Goal: Browse casually: Explore the website without a specific task or goal

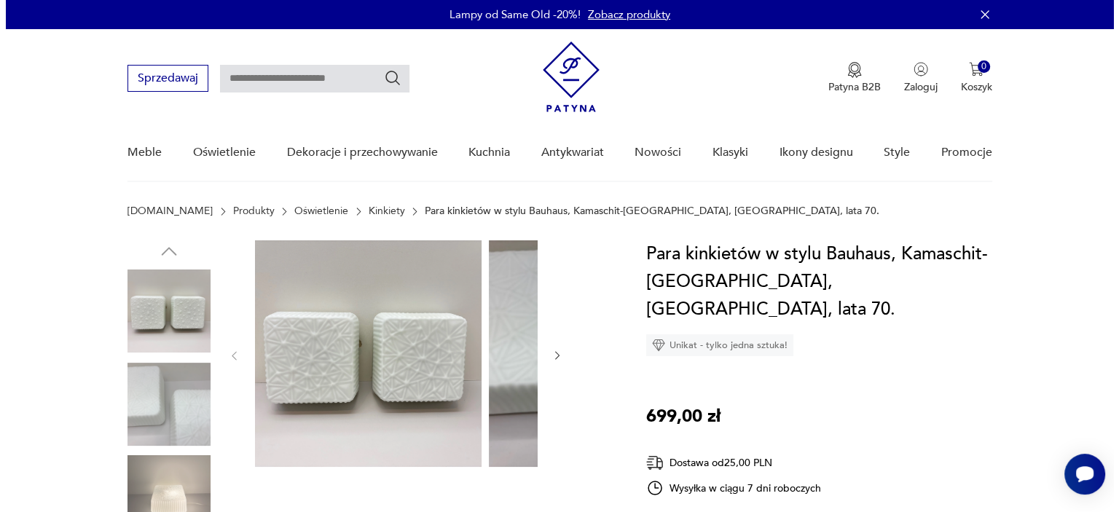
scroll to position [146, 0]
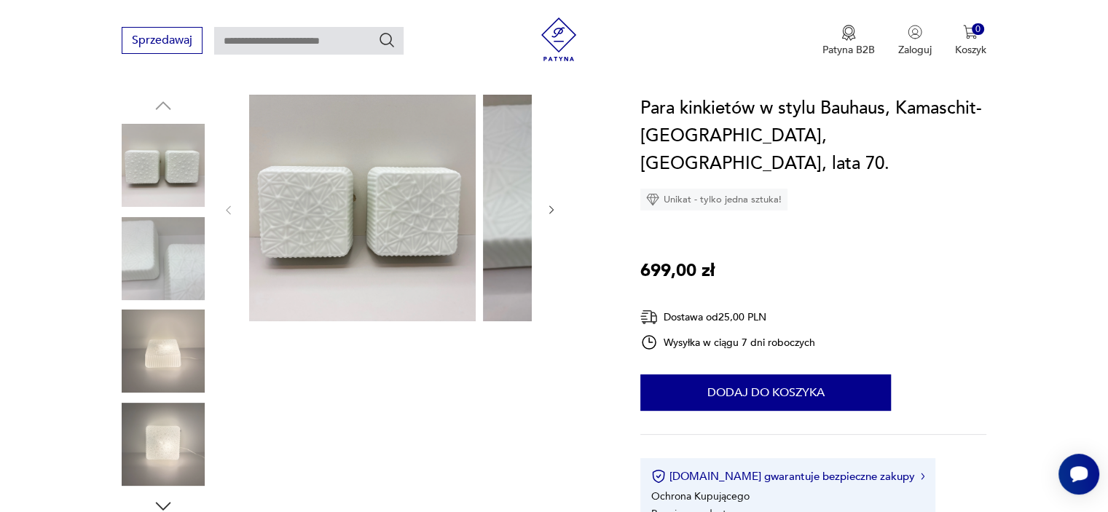
click at [175, 393] on img at bounding box center [163, 351] width 83 height 83
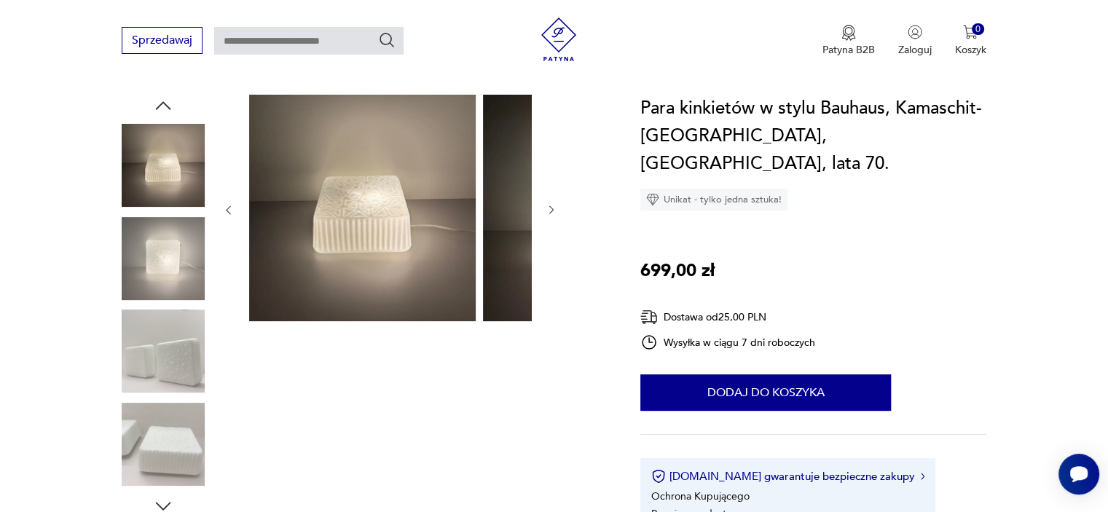
click at [398, 320] on img at bounding box center [362, 208] width 227 height 227
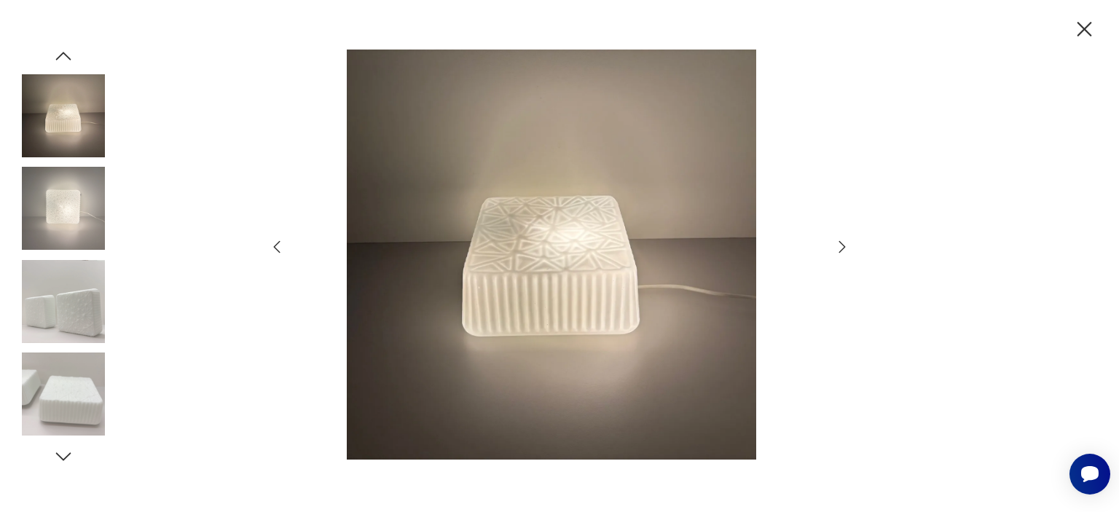
click at [838, 251] on icon "button" at bounding box center [842, 246] width 17 height 17
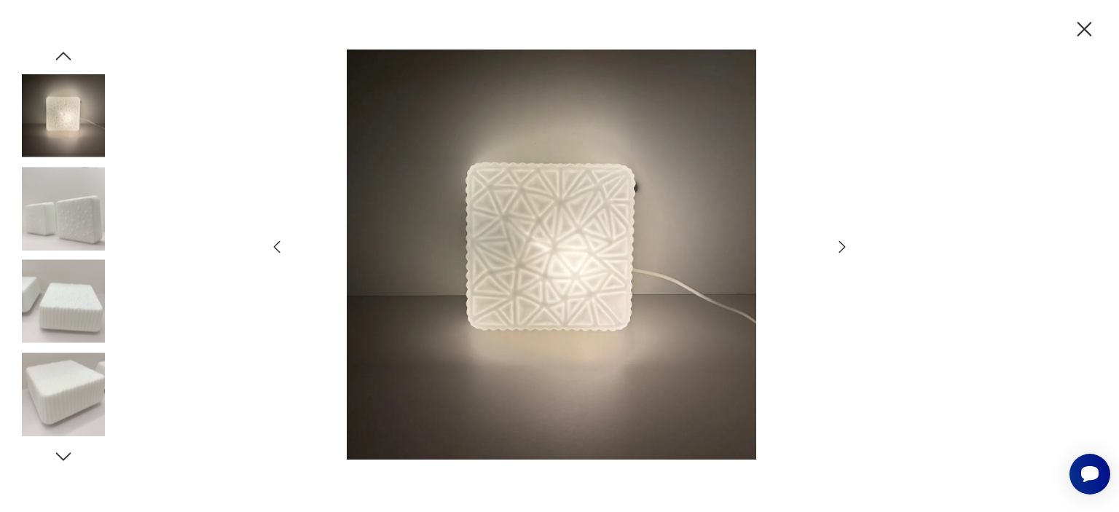
click at [838, 251] on icon "button" at bounding box center [842, 246] width 17 height 17
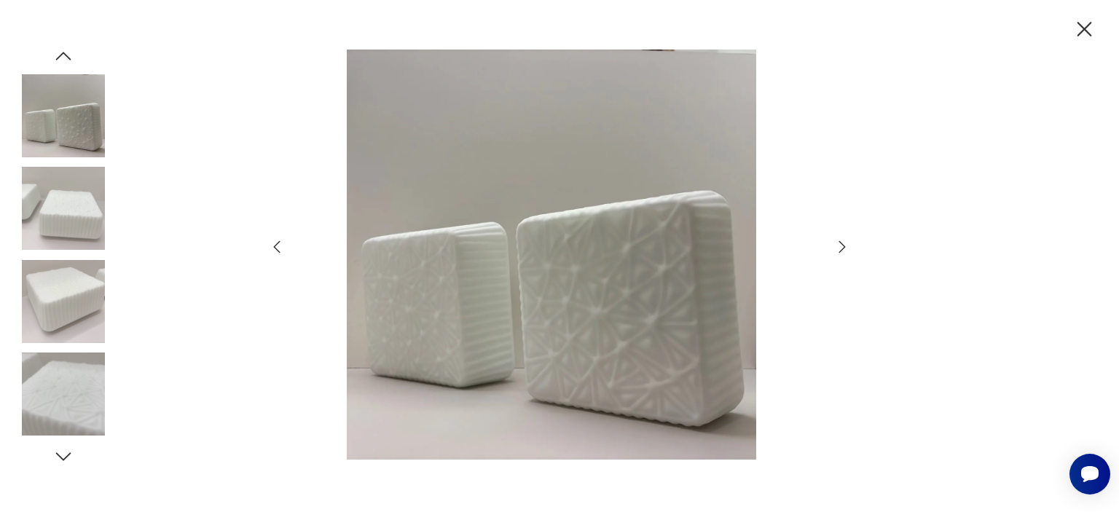
click at [838, 251] on icon "button" at bounding box center [842, 246] width 17 height 17
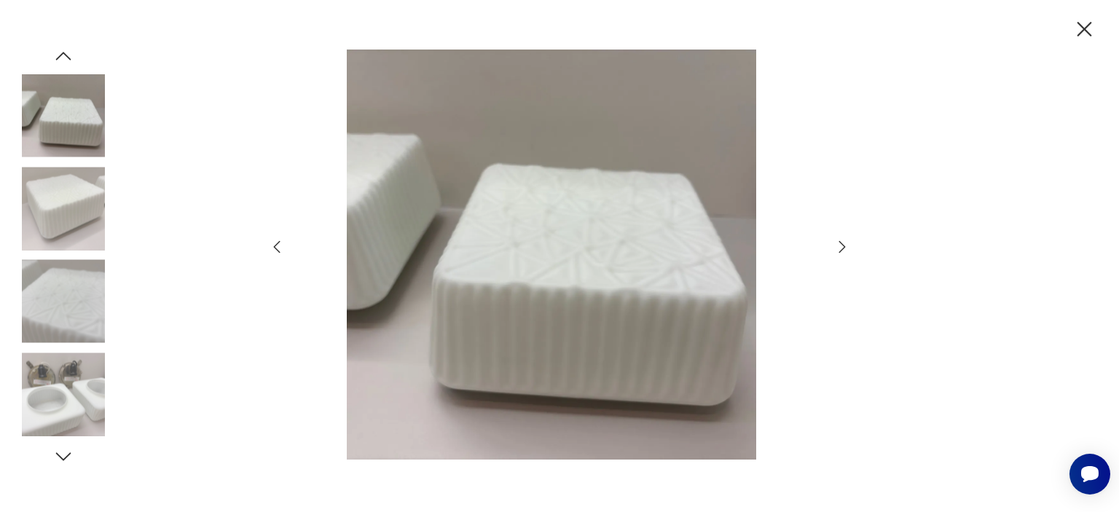
click at [838, 251] on icon "button" at bounding box center [842, 246] width 17 height 17
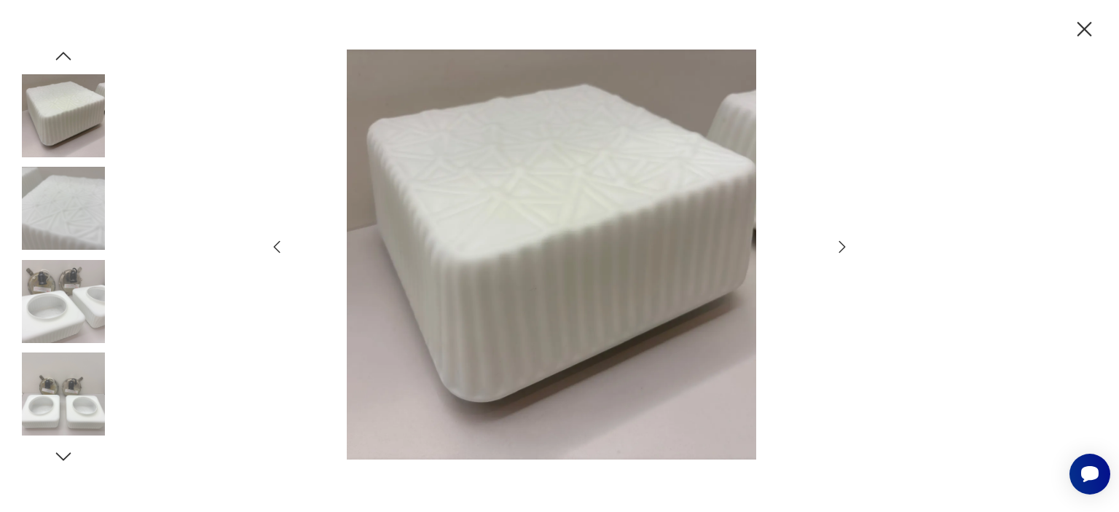
click at [838, 251] on icon "button" at bounding box center [842, 246] width 17 height 17
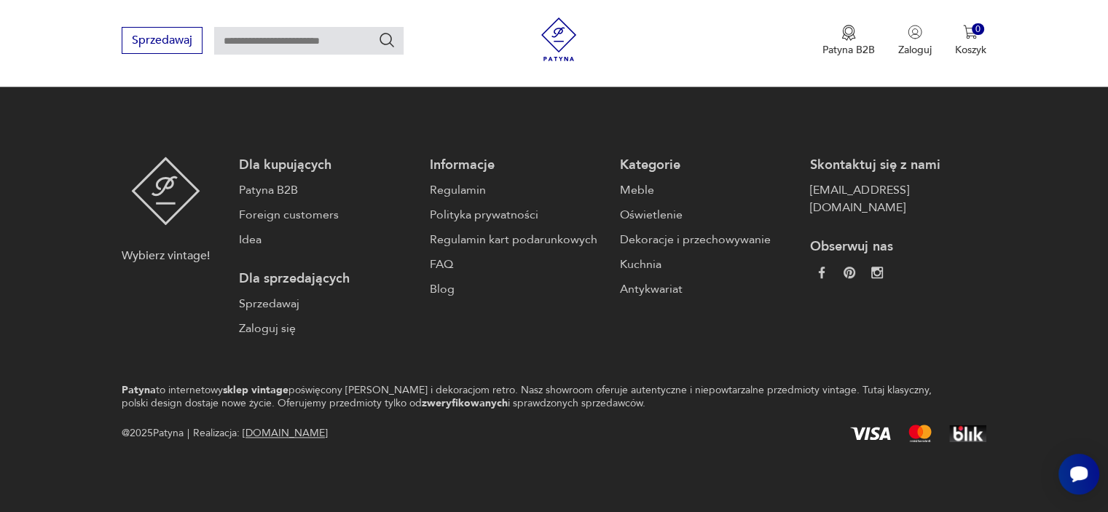
scroll to position [2304, 0]
click at [695, 17] on button "3" at bounding box center [708, 4] width 26 height 26
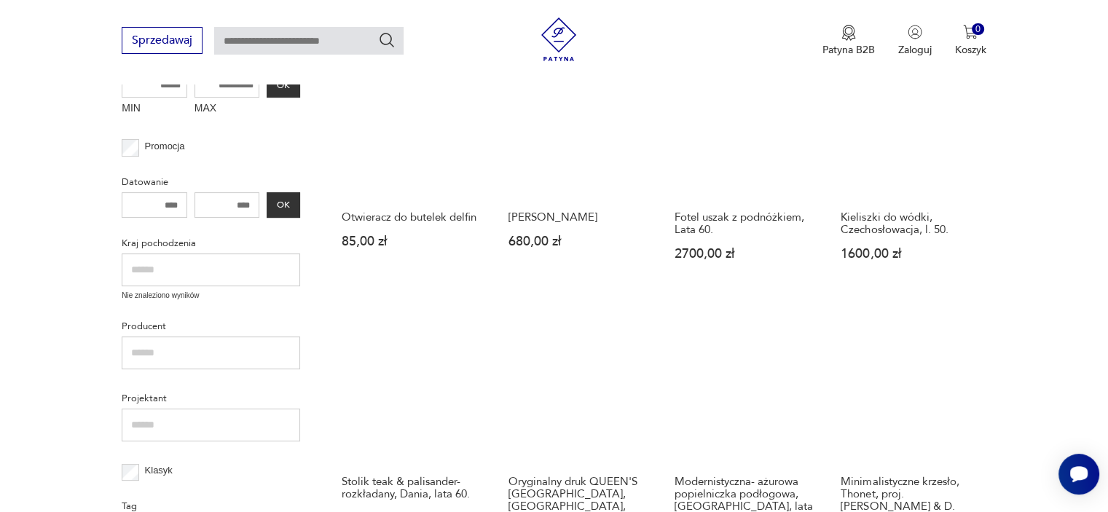
scroll to position [482, 0]
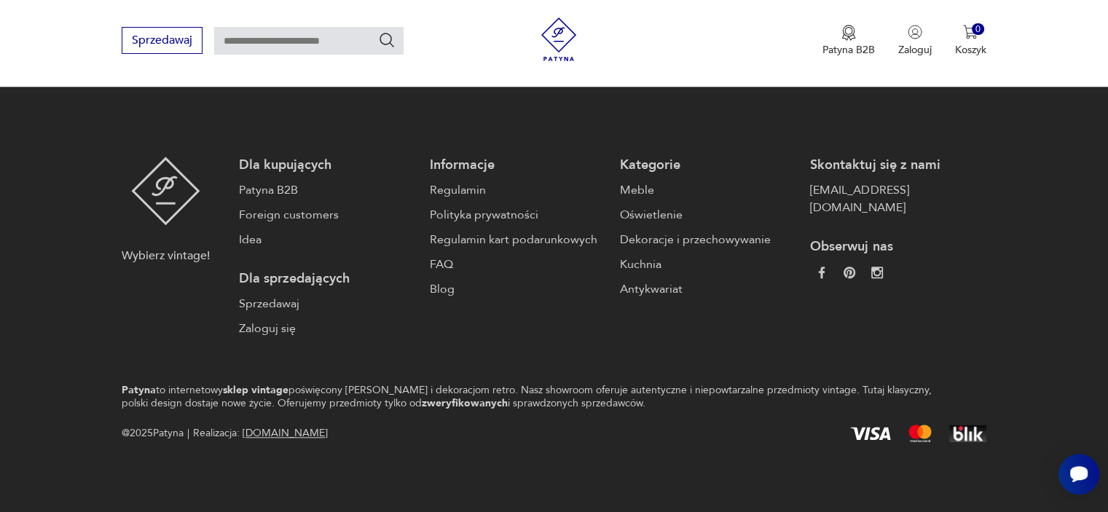
scroll to position [2231, 0]
click at [729, 17] on button "4" at bounding box center [742, 4] width 26 height 26
click at [762, 17] on button "5" at bounding box center [775, 4] width 26 height 26
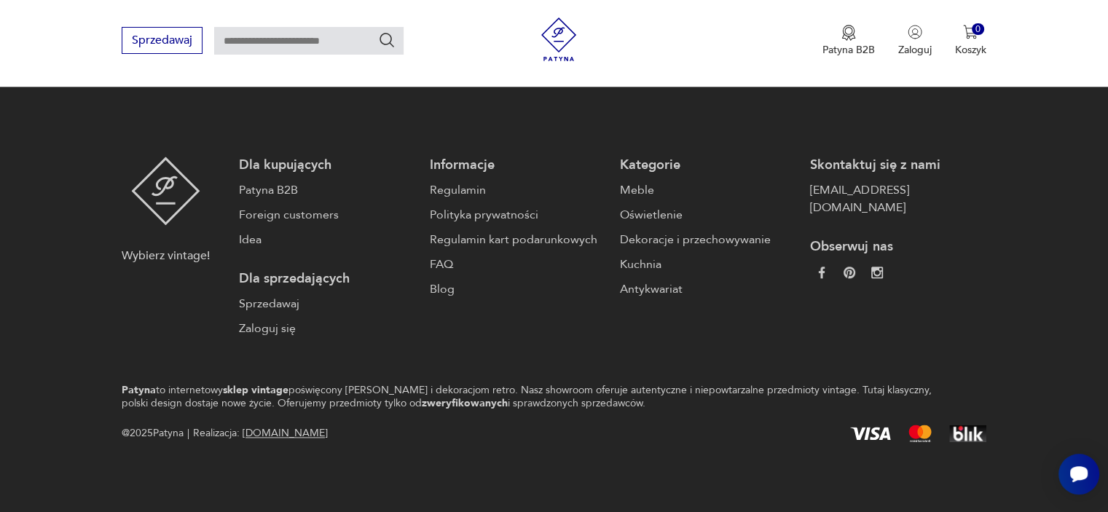
click at [796, 17] on button "6" at bounding box center [809, 4] width 26 height 26
click at [796, 17] on button "7" at bounding box center [809, 4] width 26 height 26
click at [796, 17] on button "8" at bounding box center [809, 4] width 26 height 26
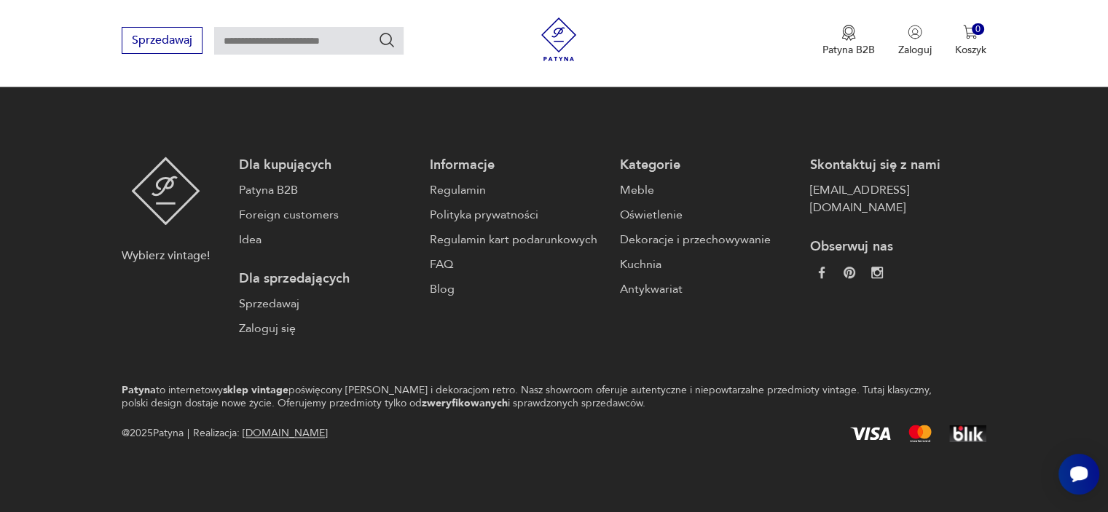
scroll to position [2377, 0]
click at [796, 17] on button "9" at bounding box center [809, 4] width 26 height 26
click at [796, 17] on button "10" at bounding box center [809, 4] width 26 height 26
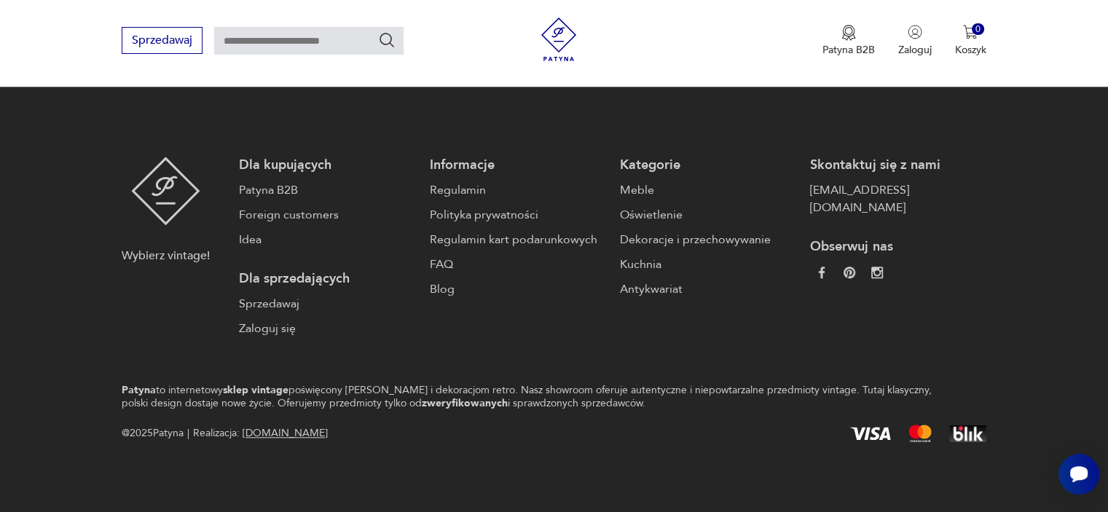
click at [796, 17] on button "11" at bounding box center [809, 4] width 26 height 26
click at [796, 17] on button "12" at bounding box center [809, 4] width 26 height 26
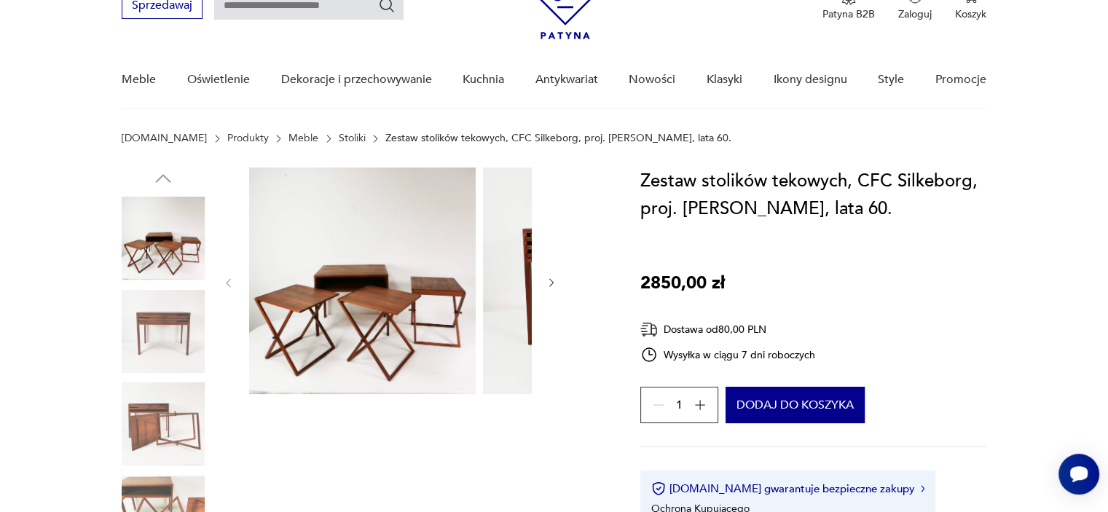
click at [426, 311] on img at bounding box center [362, 281] width 227 height 227
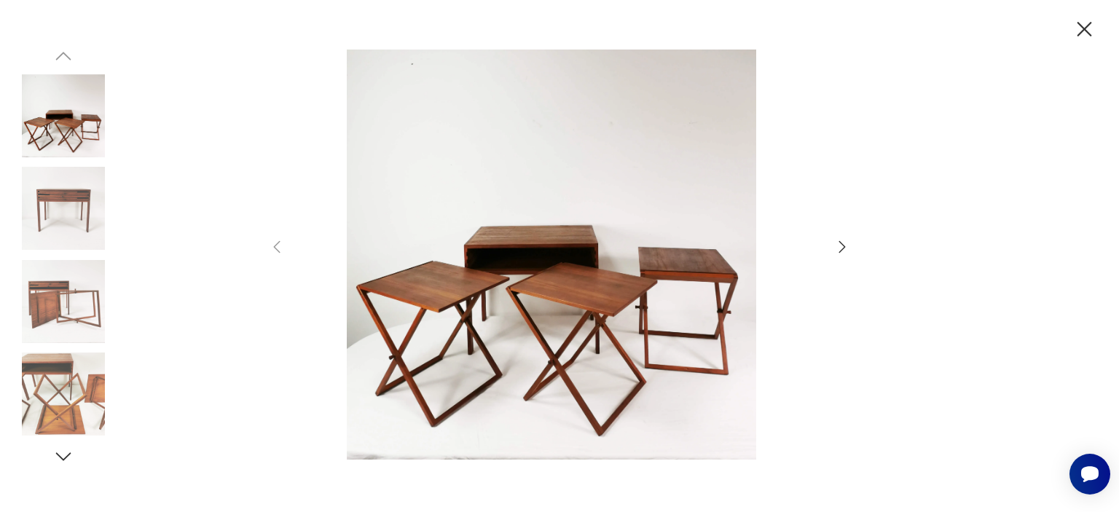
click at [847, 246] on icon "button" at bounding box center [842, 246] width 17 height 17
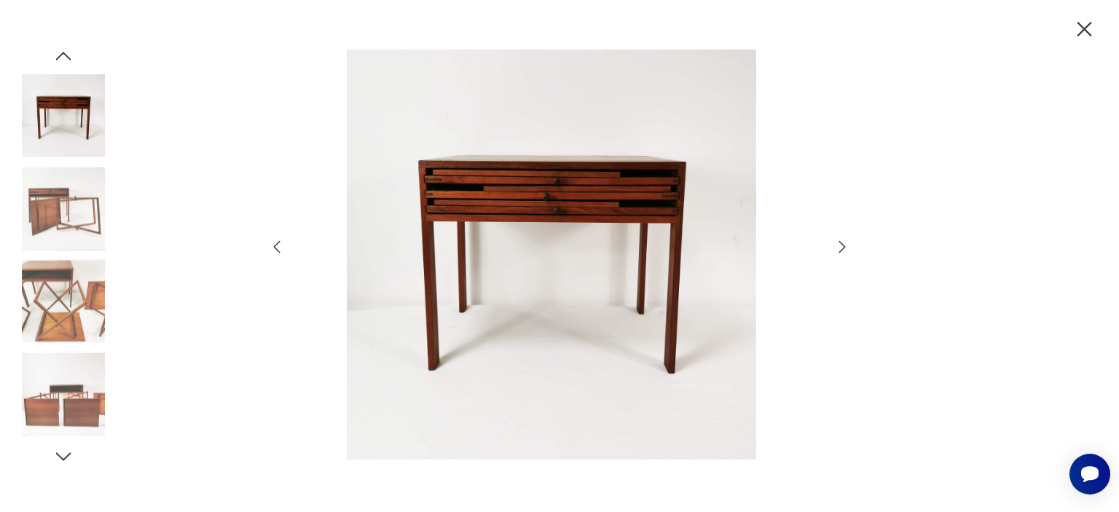
click at [847, 246] on icon "button" at bounding box center [842, 246] width 17 height 17
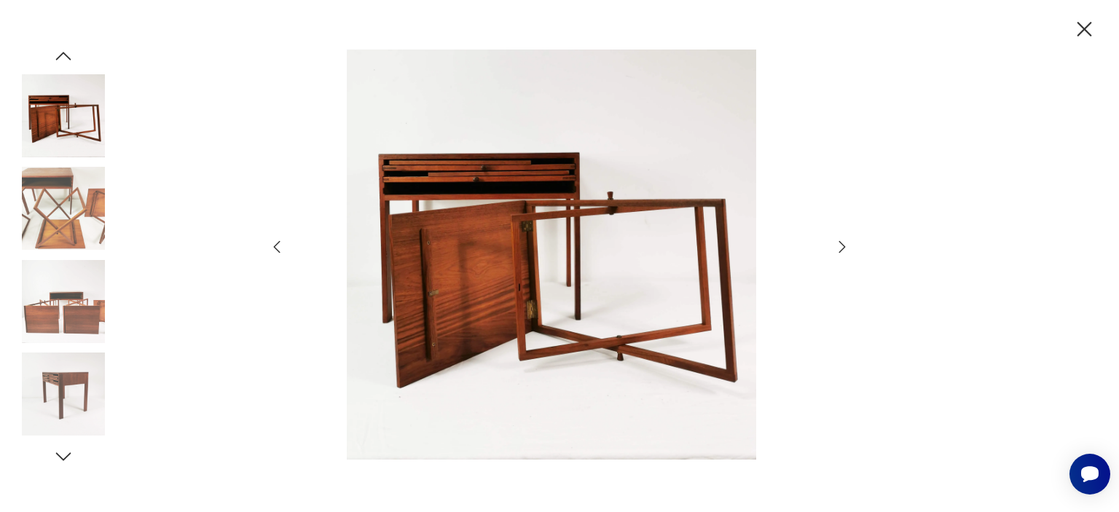
click at [847, 246] on icon "button" at bounding box center [842, 246] width 17 height 17
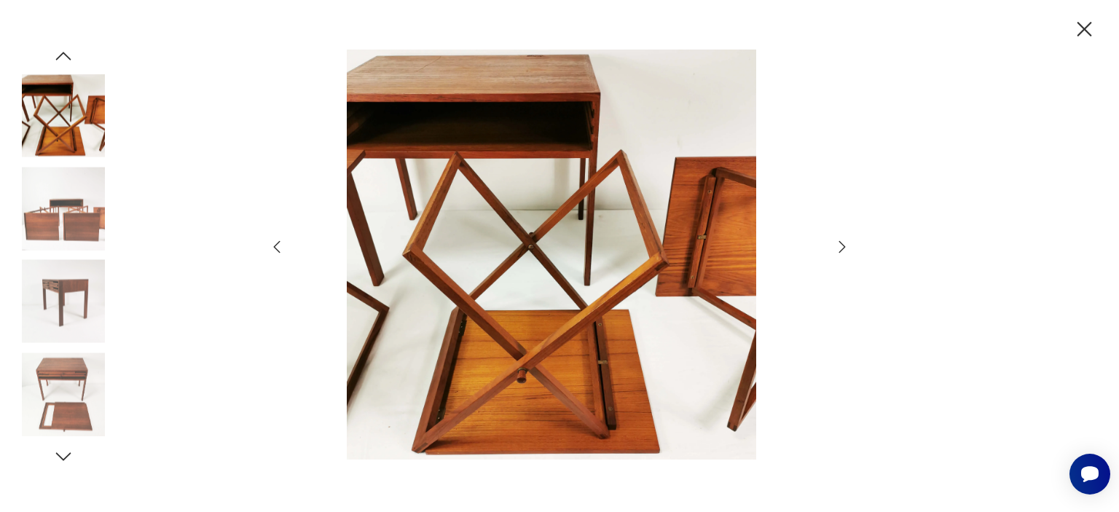
click at [847, 246] on icon "button" at bounding box center [842, 246] width 17 height 17
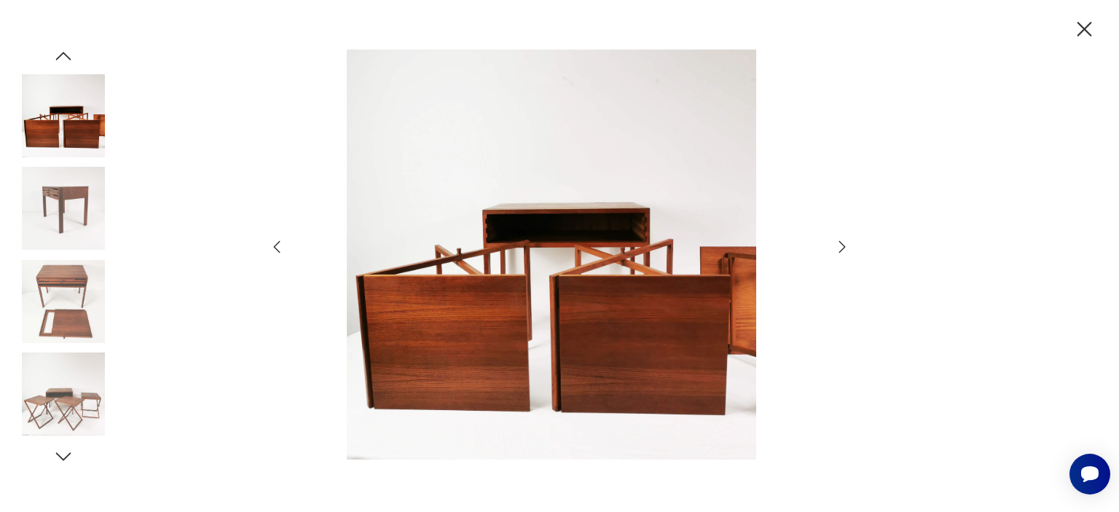
click at [847, 246] on icon "button" at bounding box center [842, 246] width 17 height 17
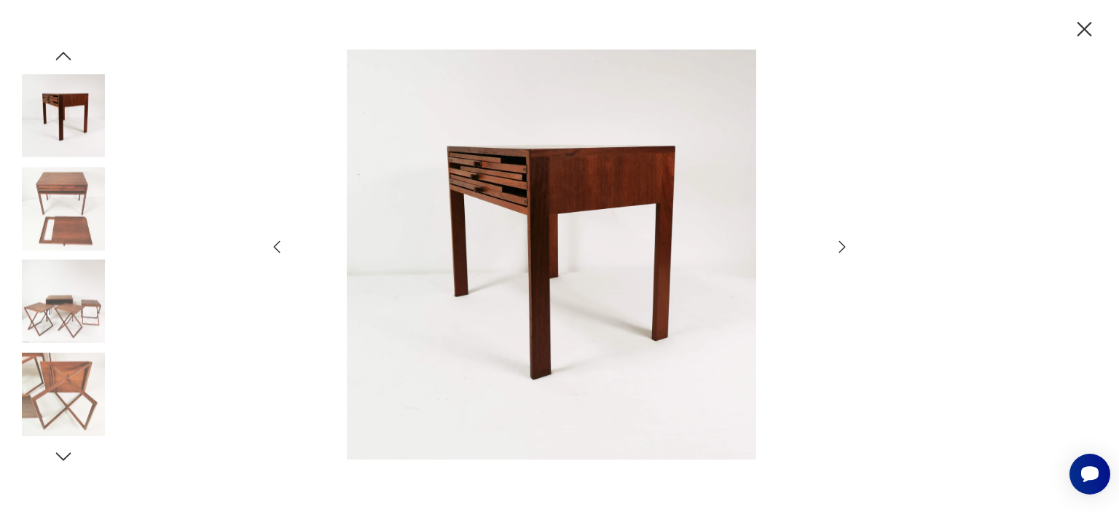
click at [847, 246] on icon "button" at bounding box center [842, 246] width 17 height 17
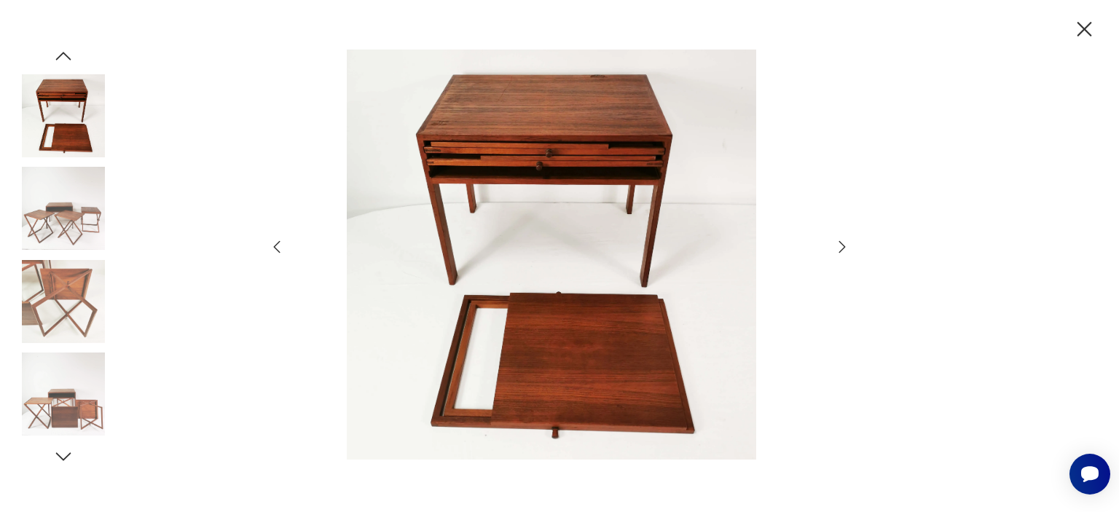
click at [847, 246] on icon "button" at bounding box center [842, 246] width 17 height 17
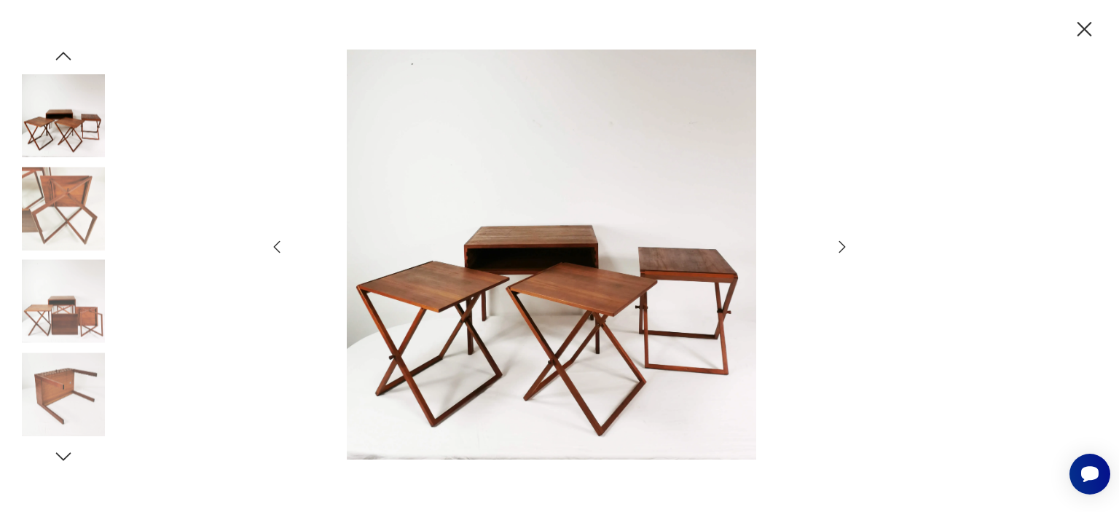
click at [847, 246] on icon "button" at bounding box center [842, 246] width 17 height 17
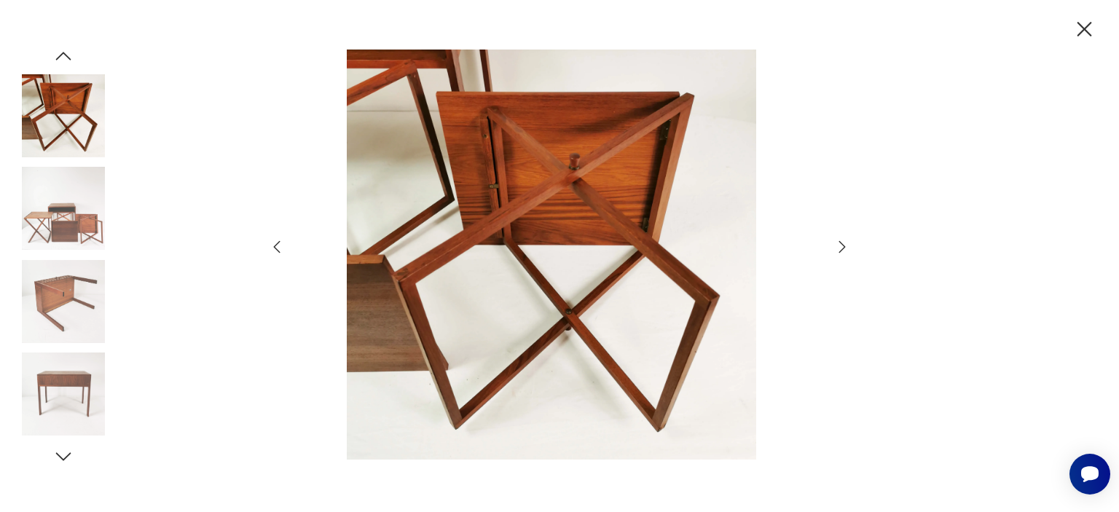
click at [847, 246] on icon "button" at bounding box center [842, 246] width 17 height 17
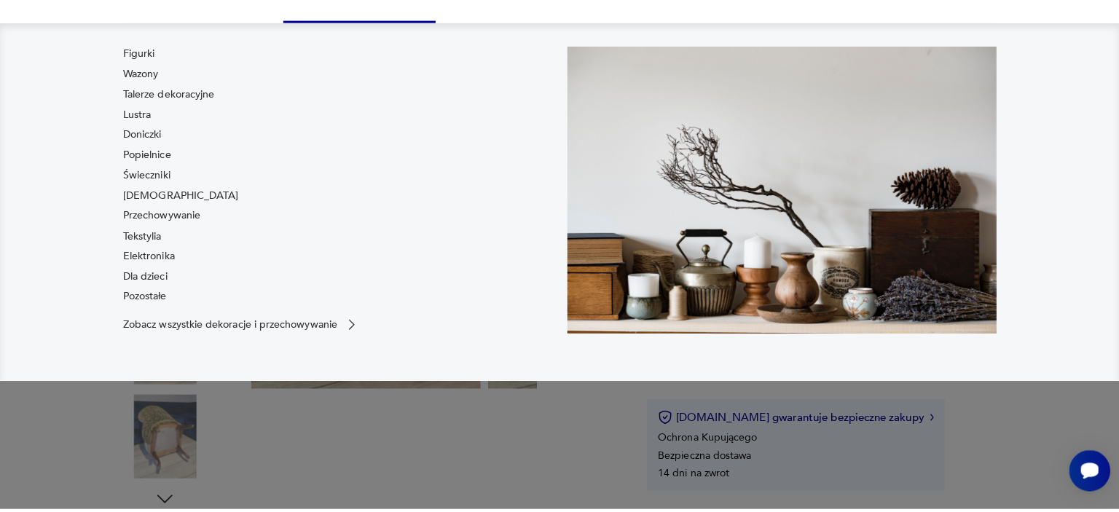
scroll to position [291, 0]
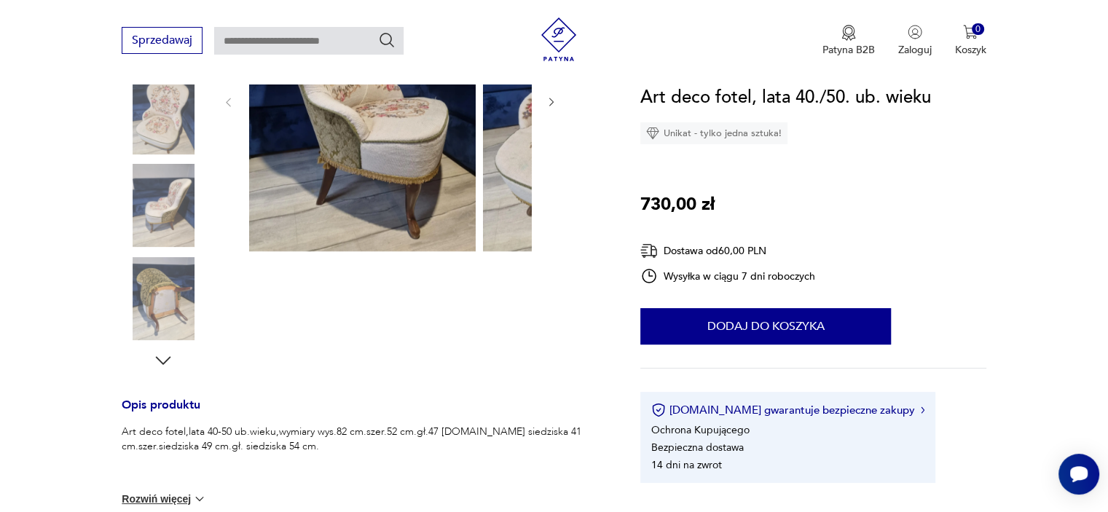
click at [401, 192] on img at bounding box center [362, 100] width 227 height 302
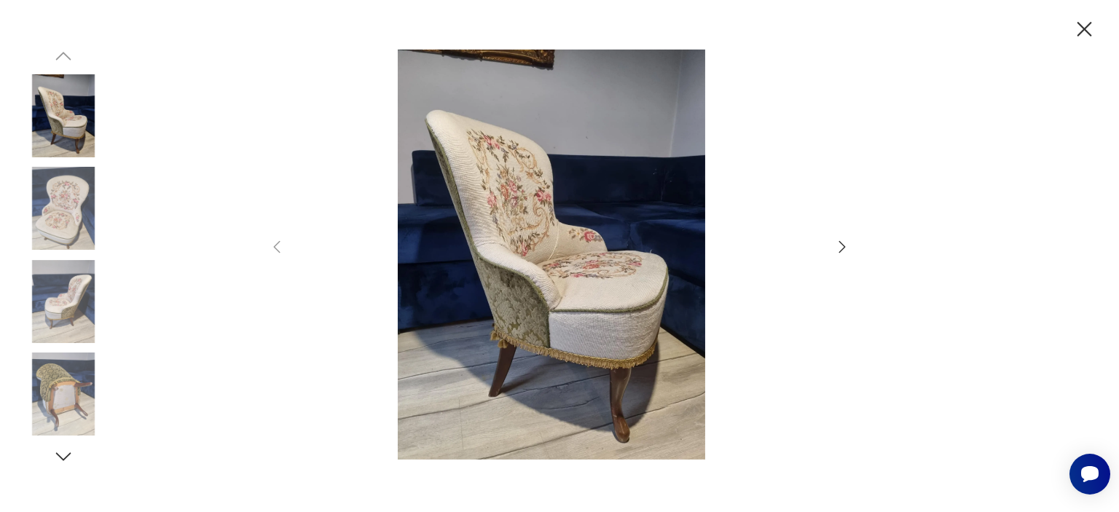
click at [837, 244] on icon "button" at bounding box center [842, 246] width 17 height 17
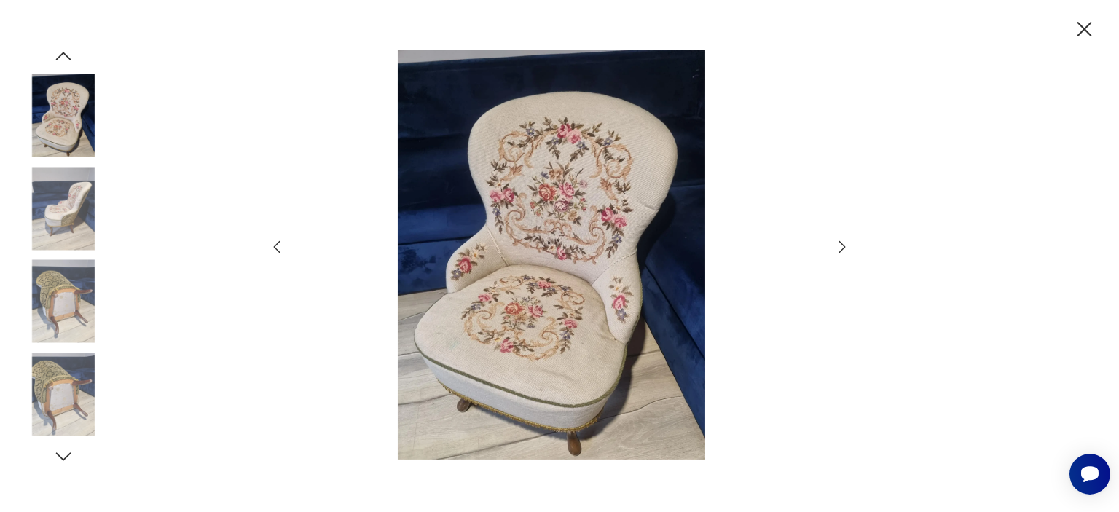
click at [837, 245] on icon "button" at bounding box center [842, 246] width 17 height 17
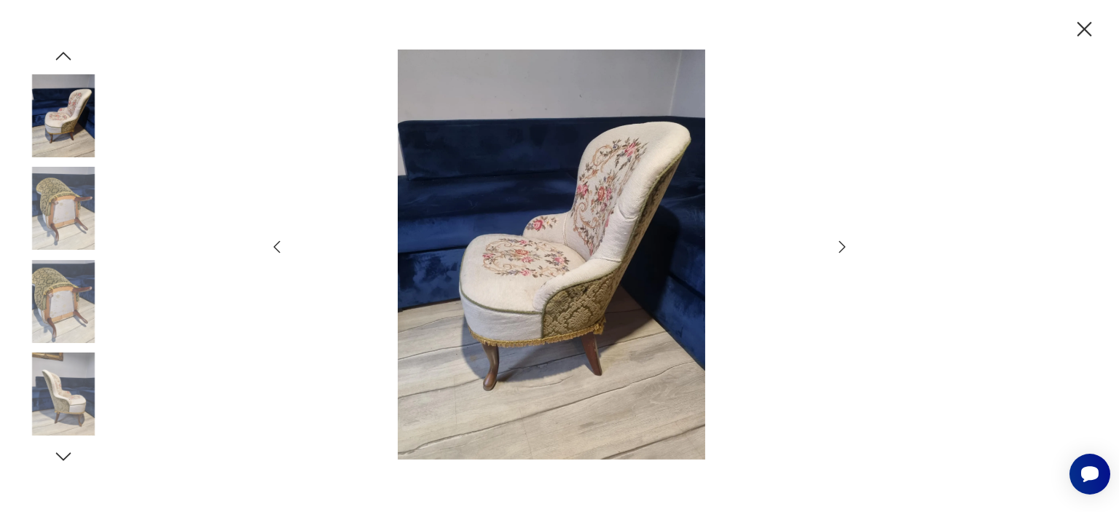
click at [837, 245] on icon "button" at bounding box center [842, 246] width 17 height 17
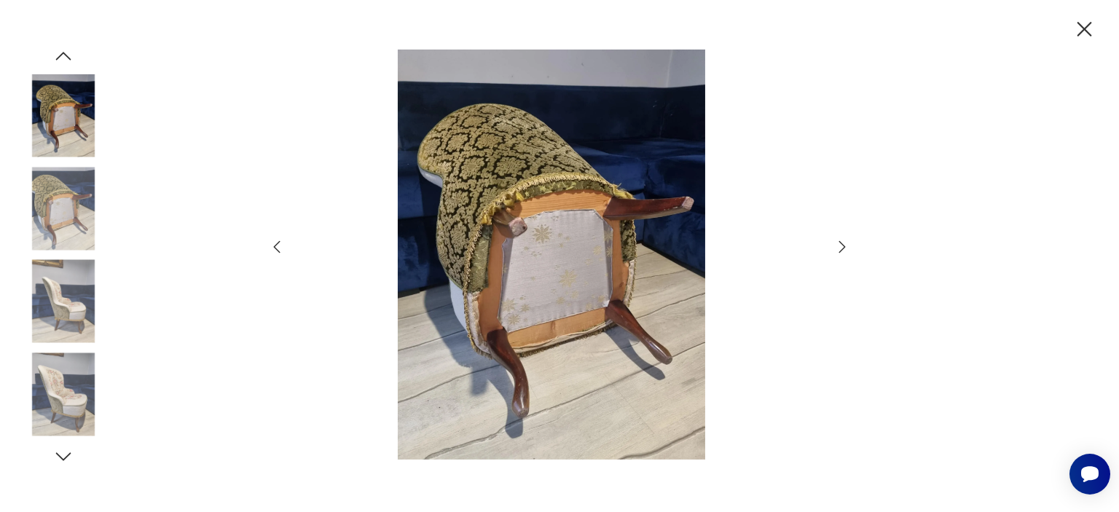
click at [837, 245] on icon "button" at bounding box center [842, 246] width 17 height 17
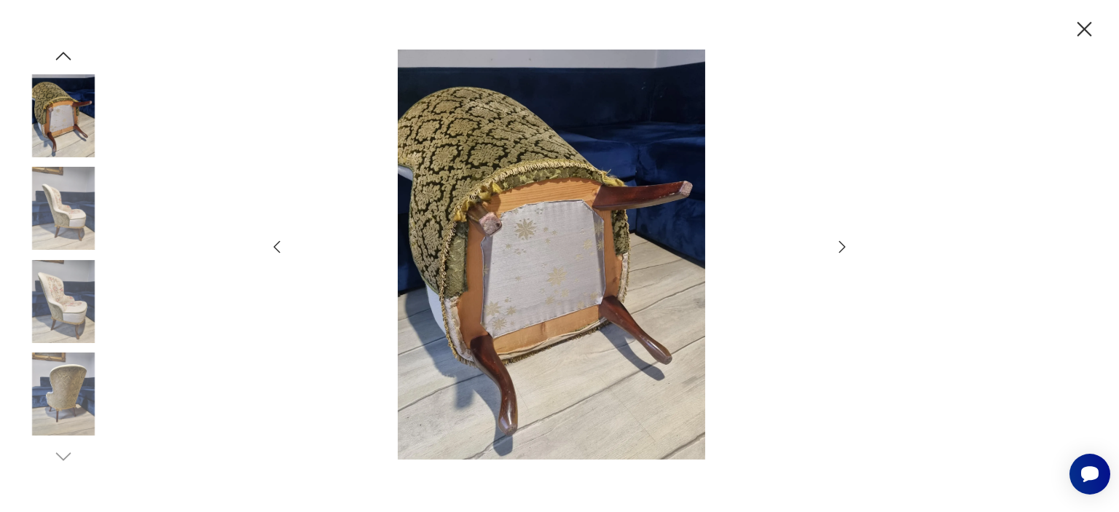
click at [837, 245] on icon "button" at bounding box center [842, 246] width 17 height 17
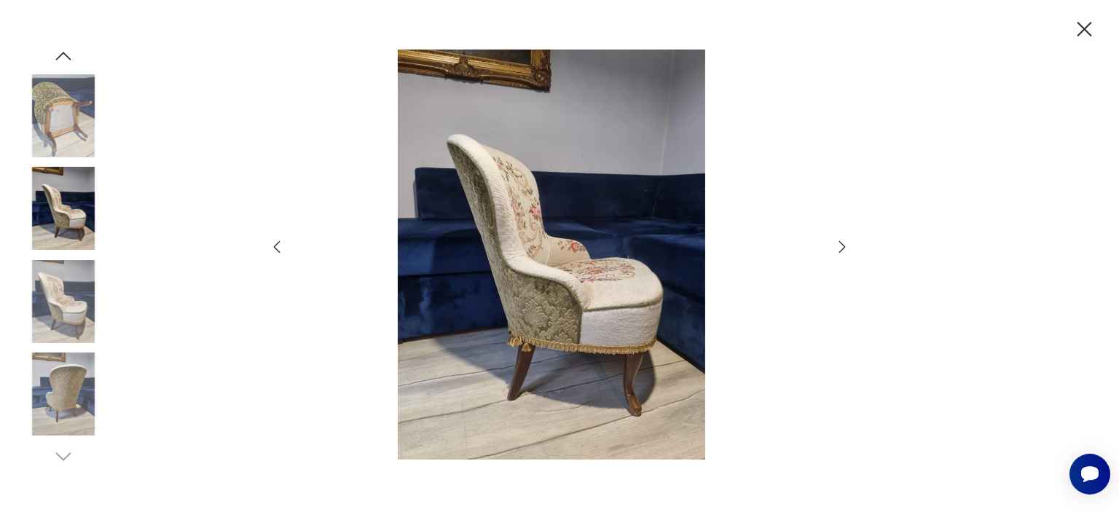
click at [837, 245] on icon "button" at bounding box center [842, 246] width 17 height 17
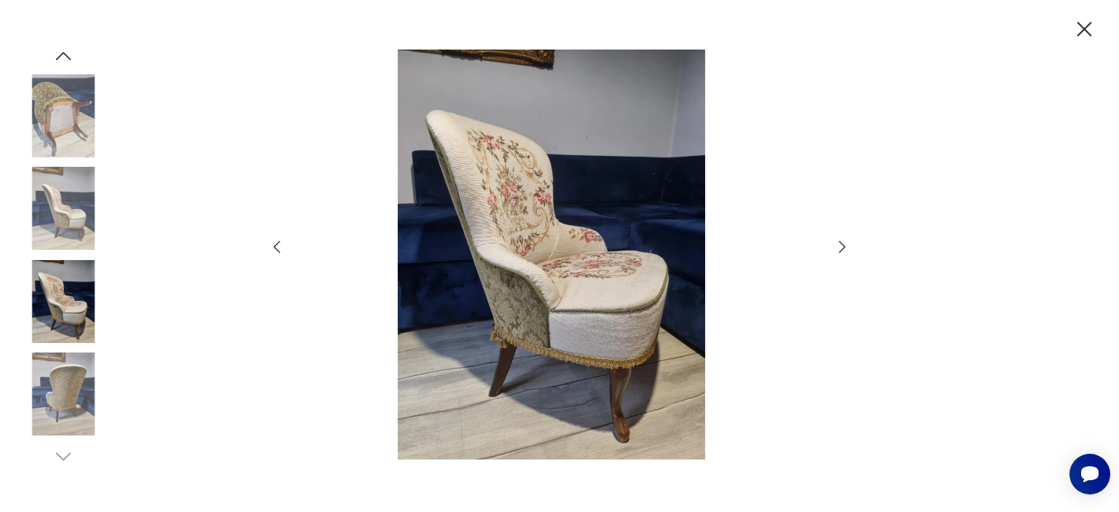
click at [837, 245] on icon "button" at bounding box center [842, 246] width 17 height 17
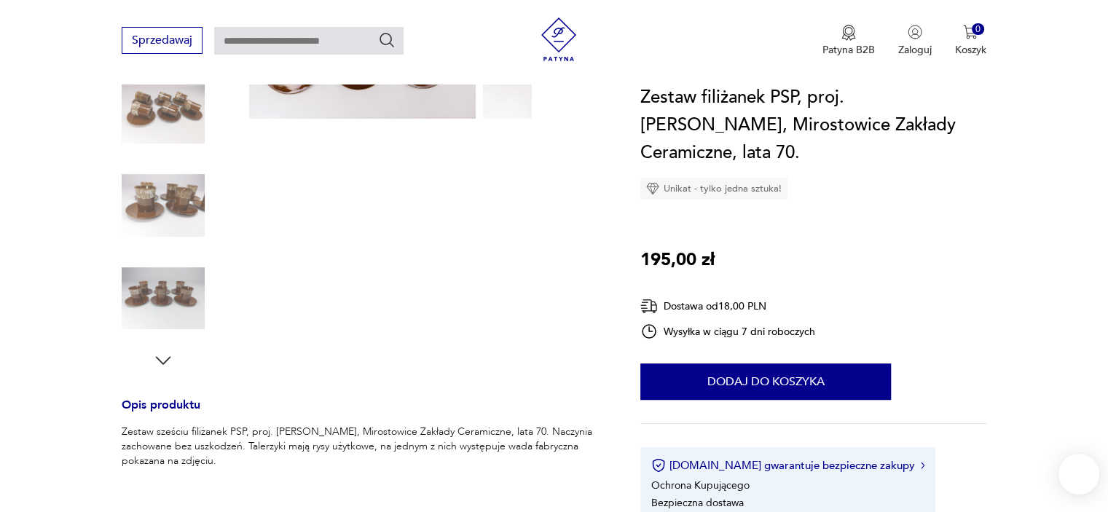
click at [384, 116] on img at bounding box center [362, 34] width 227 height 170
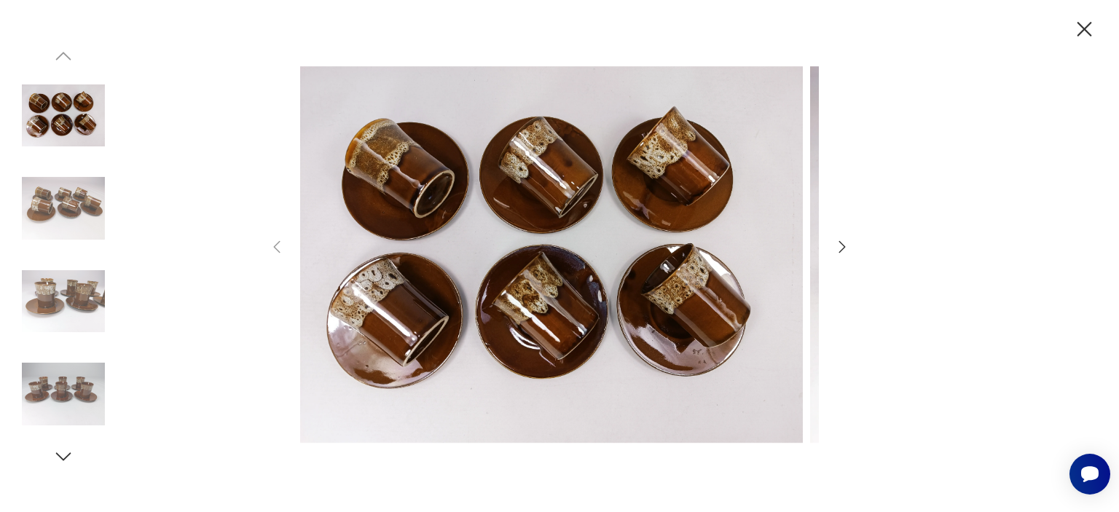
click at [839, 238] on icon "button" at bounding box center [842, 246] width 17 height 17
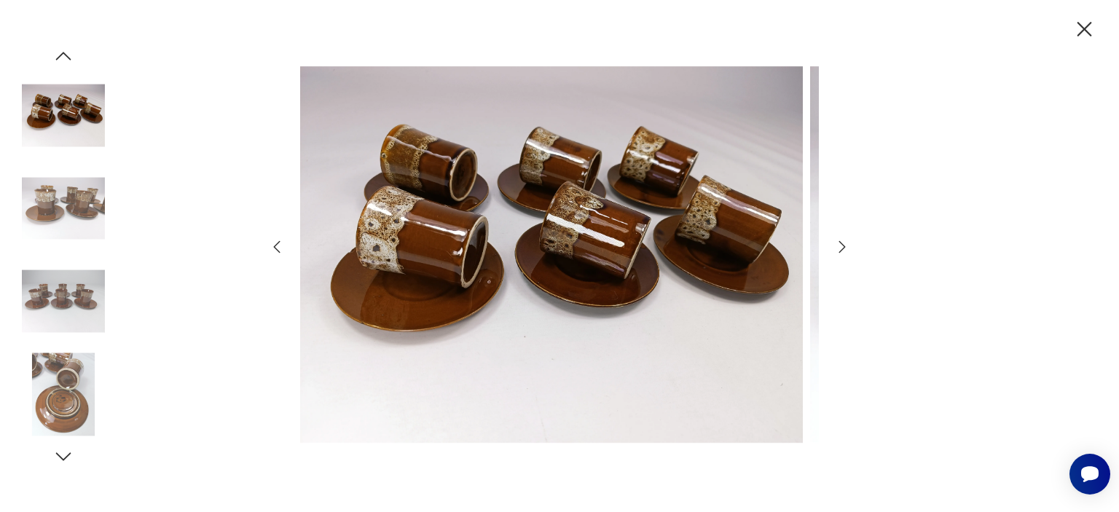
click at [839, 238] on icon "button" at bounding box center [842, 246] width 17 height 17
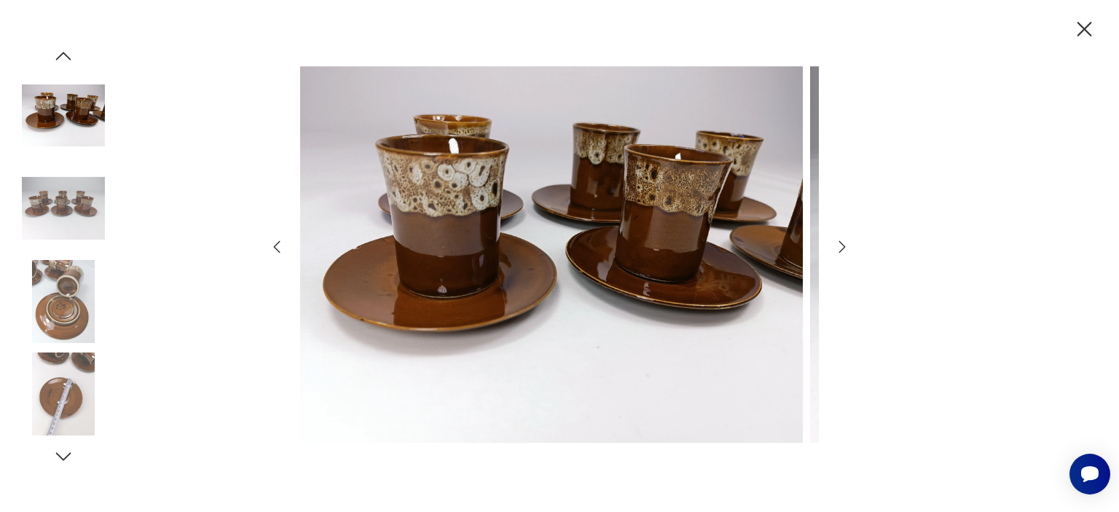
click at [839, 238] on icon "button" at bounding box center [842, 246] width 17 height 17
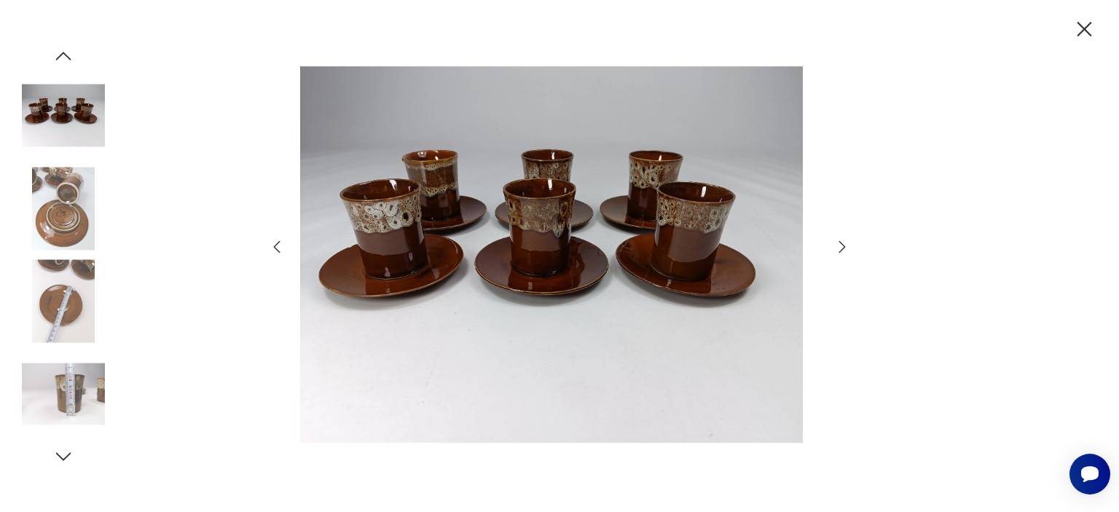
click at [839, 238] on icon "button" at bounding box center [842, 246] width 17 height 17
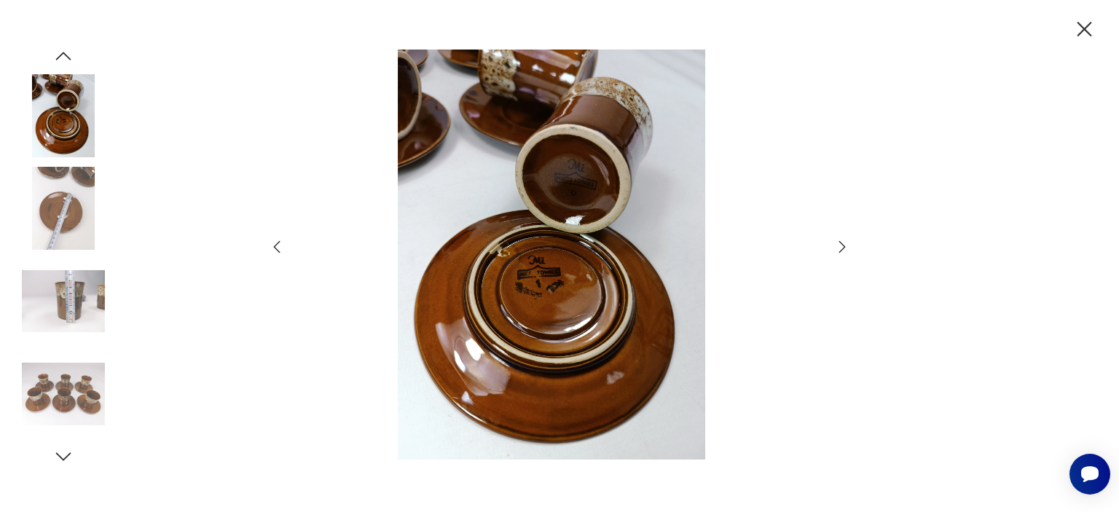
click at [839, 238] on icon "button" at bounding box center [842, 246] width 17 height 17
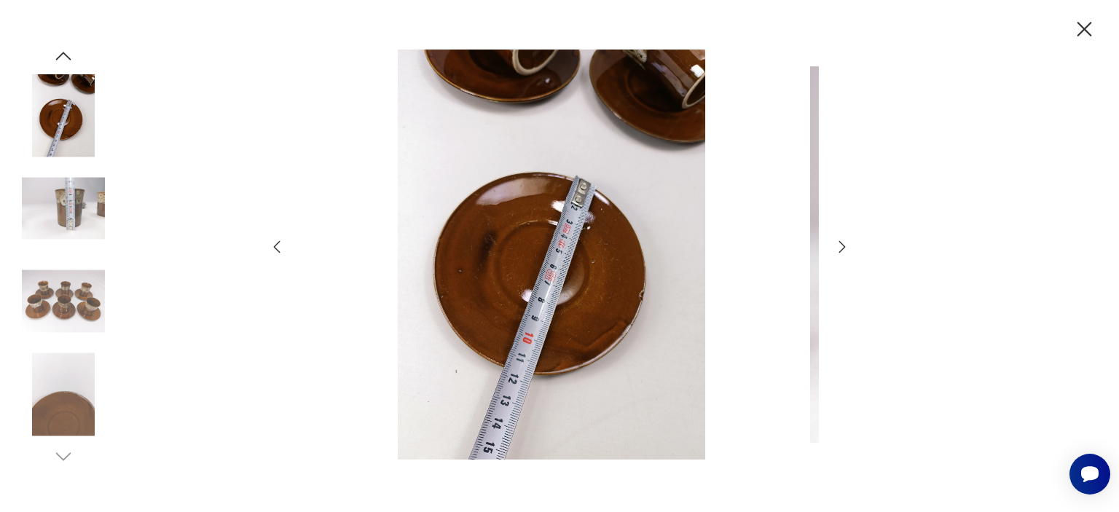
click at [839, 238] on icon "button" at bounding box center [842, 246] width 17 height 17
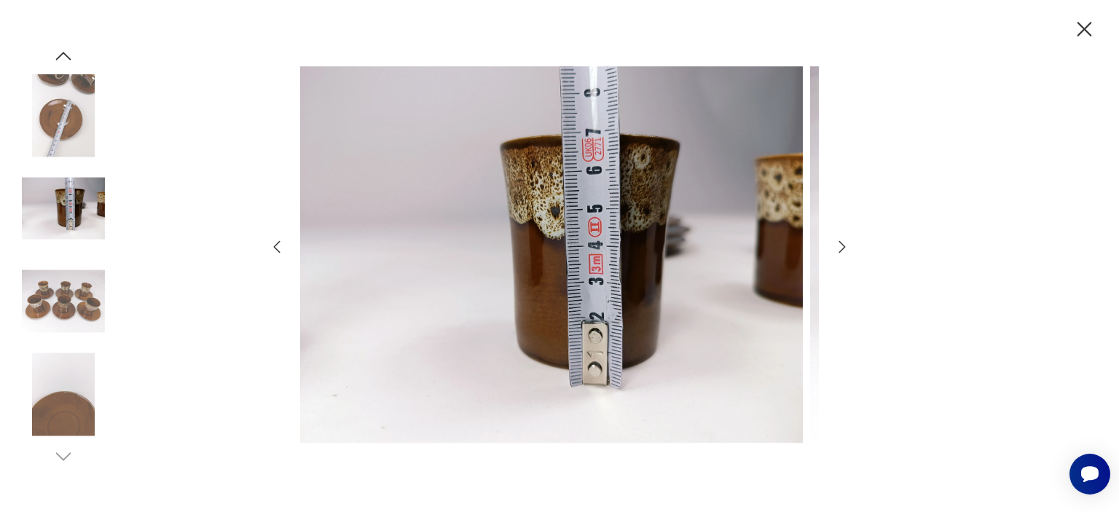
click at [839, 238] on icon "button" at bounding box center [842, 246] width 17 height 17
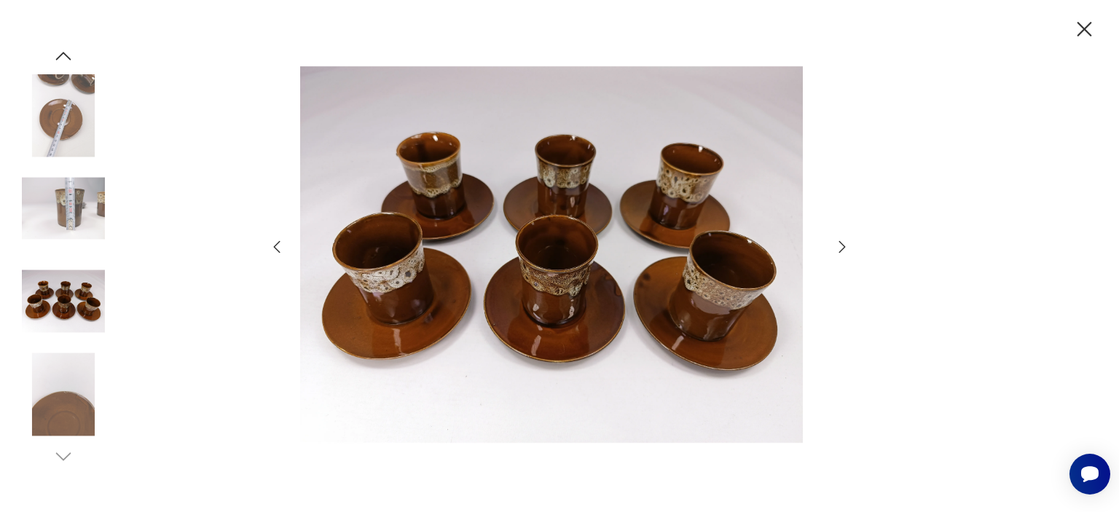
click at [839, 238] on icon "button" at bounding box center [842, 246] width 17 height 17
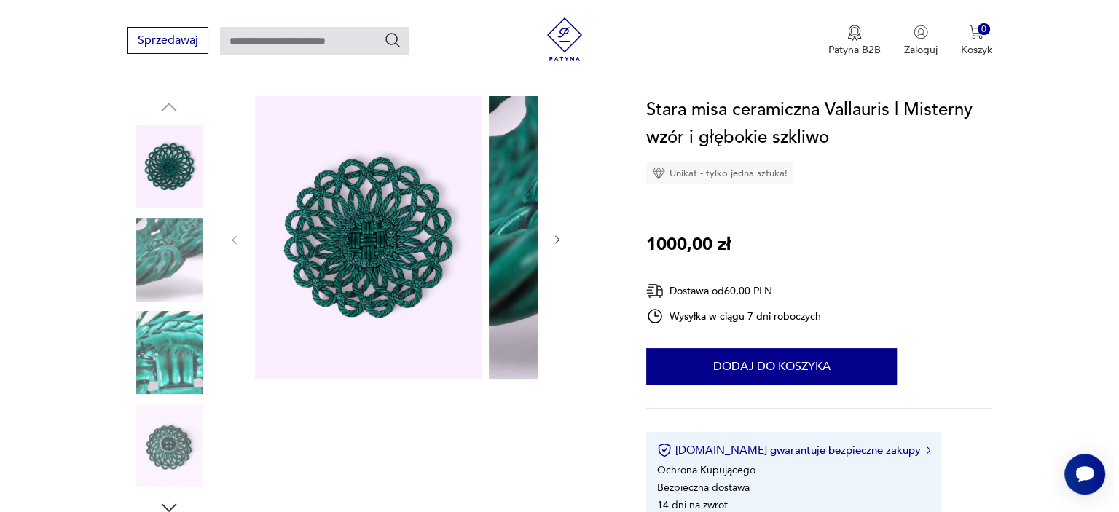
scroll to position [146, 0]
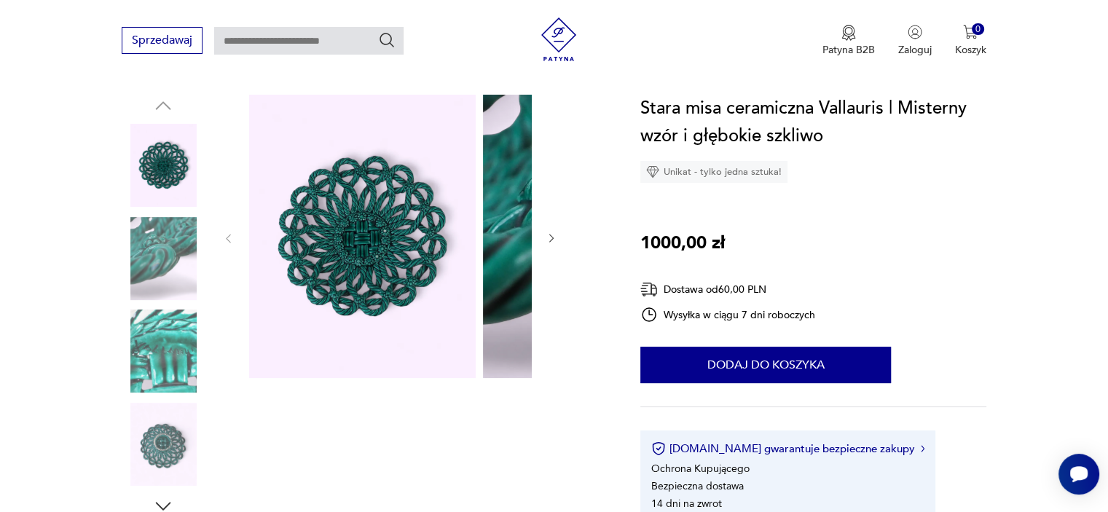
click at [433, 237] on img at bounding box center [362, 236] width 227 height 283
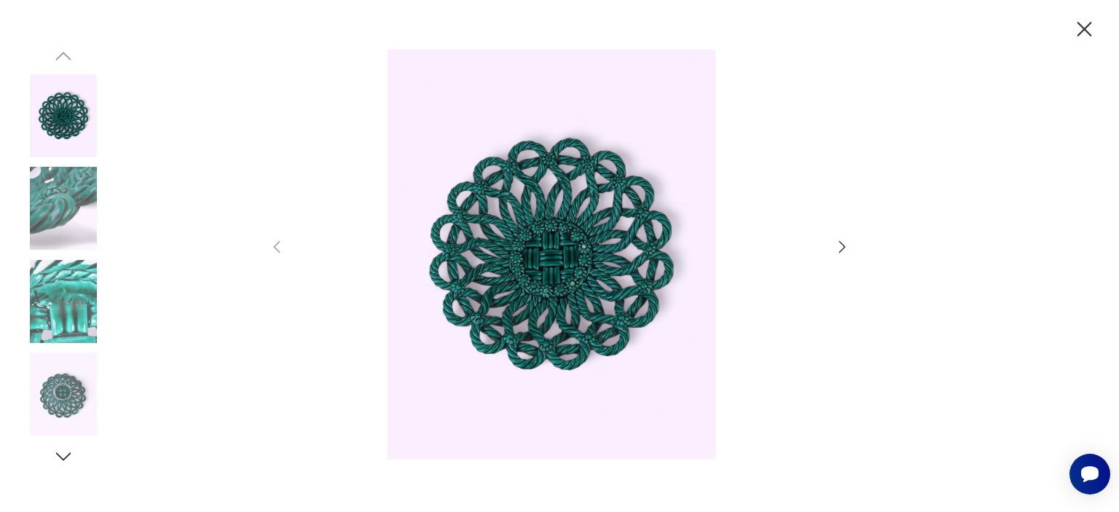
click at [844, 247] on icon "button" at bounding box center [842, 246] width 17 height 17
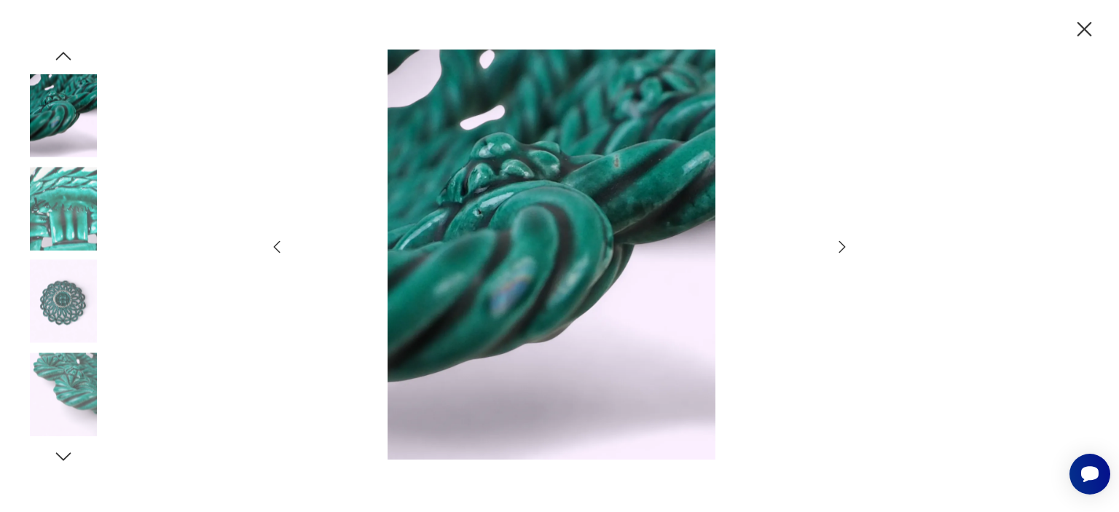
click at [844, 247] on icon "button" at bounding box center [842, 246] width 17 height 17
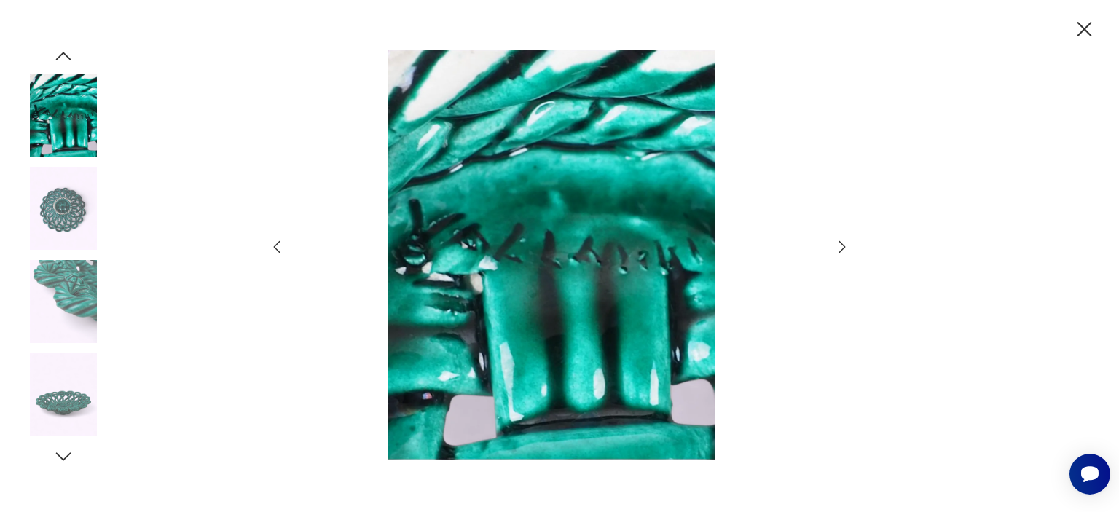
click at [844, 247] on icon "button" at bounding box center [842, 246] width 17 height 17
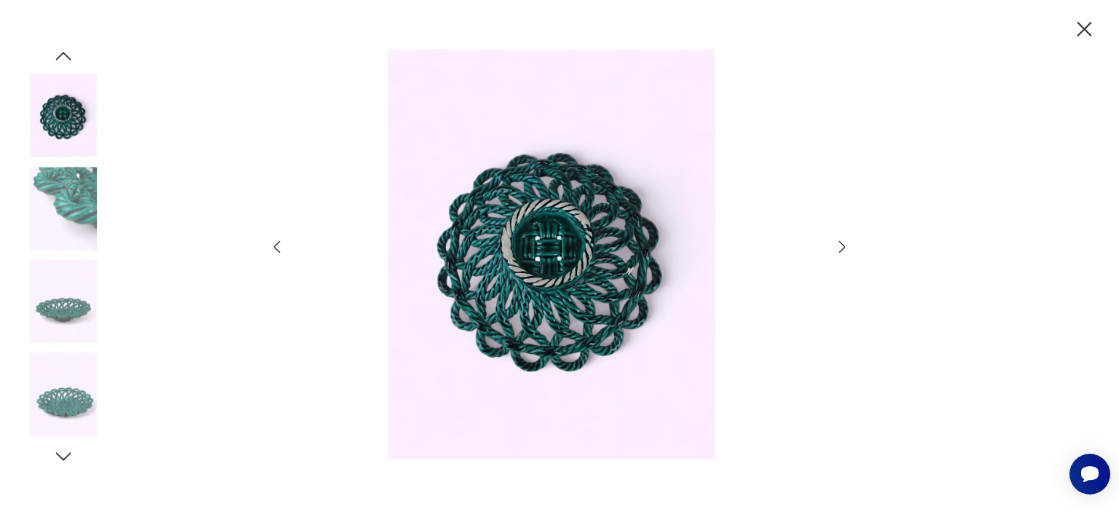
click at [844, 247] on icon "button" at bounding box center [842, 246] width 17 height 17
